Goal: Information Seeking & Learning: Learn about a topic

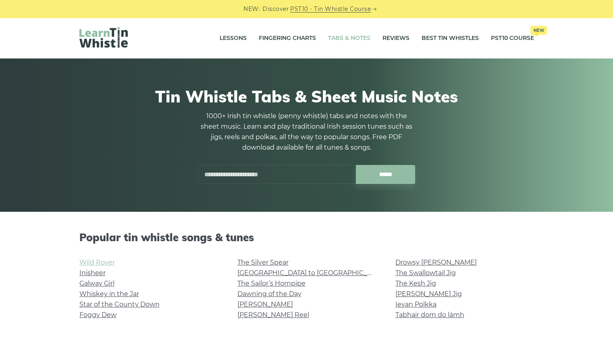
click at [108, 264] on link "Wild Rover" at bounding box center [96, 262] width 35 height 8
click at [153, 305] on link "Star of the County Down" at bounding box center [119, 304] width 80 height 8
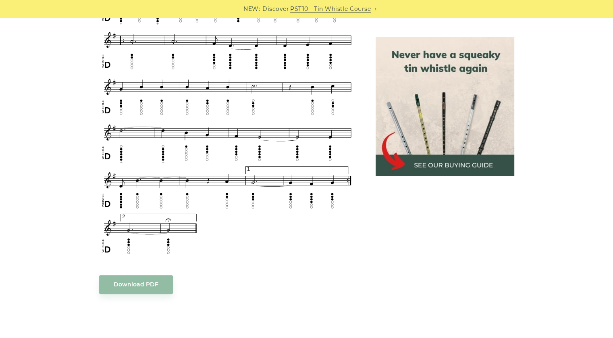
scroll to position [498, 0]
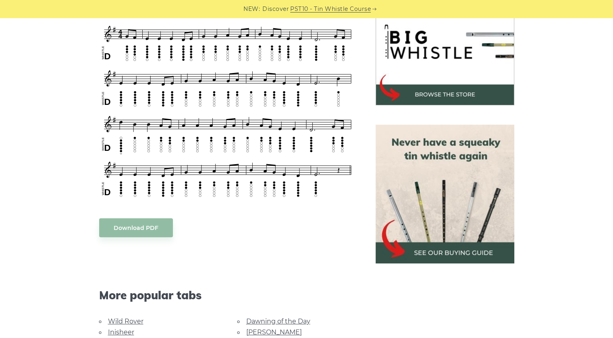
scroll to position [347, 0]
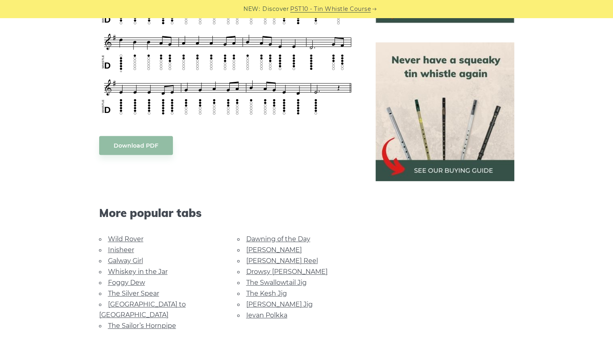
click at [475, 174] on img at bounding box center [445, 111] width 139 height 139
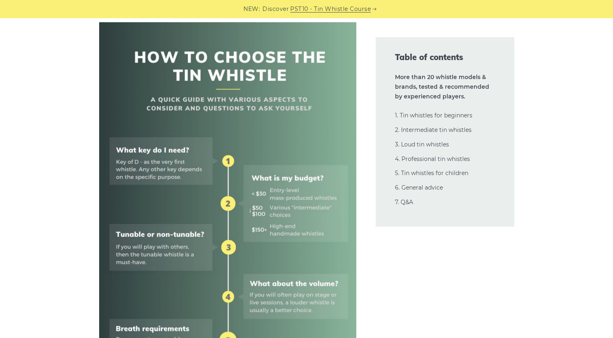
scroll to position [297, 0]
